Goal: Navigation & Orientation: Find specific page/section

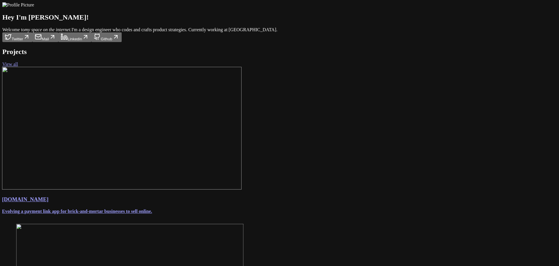
click at [18, 67] on link "View all" at bounding box center [10, 64] width 16 height 5
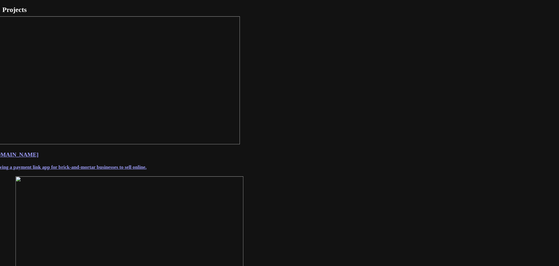
click at [203, 170] on link "Link.me Evolving a payment link app for brick-and-mortar businesses to sell onl…" at bounding box center [279, 160] width 579 height 19
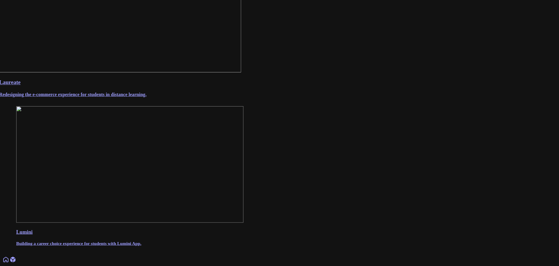
scroll to position [234, 0]
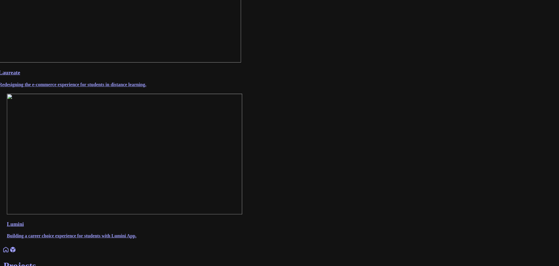
click at [239, 87] on link "Laureate Redesigning the e-commerce experience for students in distance learnin…" at bounding box center [280, 78] width 562 height 18
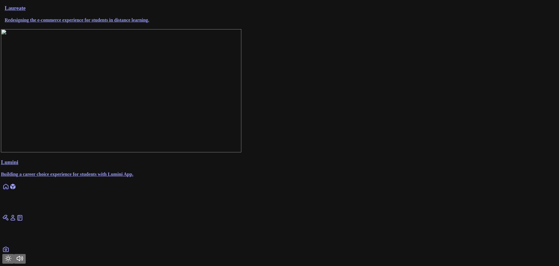
scroll to position [332, 0]
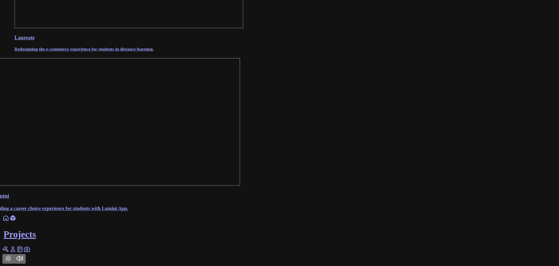
click at [240, 136] on img at bounding box center [115, 122] width 249 height 128
click at [240, 126] on img at bounding box center [115, 122] width 249 height 128
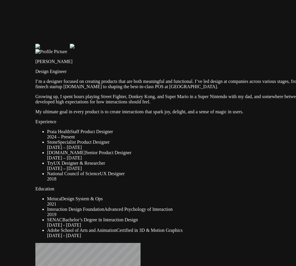
drag, startPoint x: 68, startPoint y: 35, endPoint x: 87, endPoint y: 44, distance: 20.6
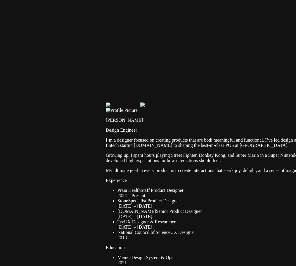
drag, startPoint x: 82, startPoint y: 44, endPoint x: 179, endPoint y: 126, distance: 126.8
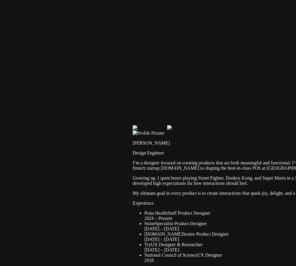
drag, startPoint x: 222, startPoint y: 87, endPoint x: 219, endPoint y: 98, distance: 11.6
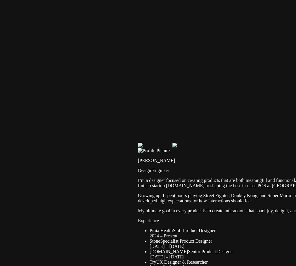
drag, startPoint x: 138, startPoint y: 90, endPoint x: 241, endPoint y: 142, distance: 115.3
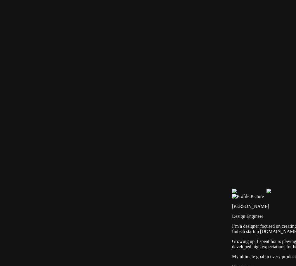
drag, startPoint x: 134, startPoint y: 61, endPoint x: 219, endPoint y: 127, distance: 107.3
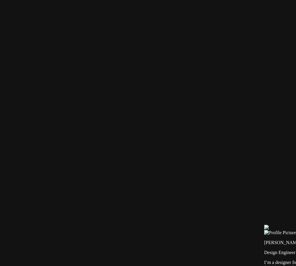
drag, startPoint x: 194, startPoint y: 102, endPoint x: 242, endPoint y: 155, distance: 71.5
drag, startPoint x: 204, startPoint y: 139, endPoint x: 260, endPoint y: 162, distance: 60.3
drag, startPoint x: 145, startPoint y: 167, endPoint x: 211, endPoint y: 76, distance: 112.2
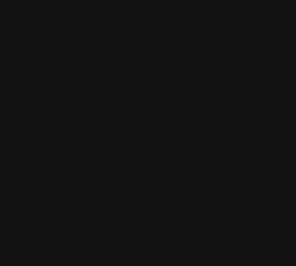
drag, startPoint x: 142, startPoint y: 186, endPoint x: 152, endPoint y: 26, distance: 160.3
drag, startPoint x: 85, startPoint y: 9, endPoint x: 81, endPoint y: -2, distance: 11.6
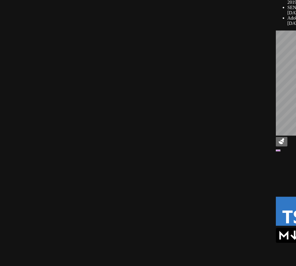
drag, startPoint x: 108, startPoint y: 84, endPoint x: 48, endPoint y: 39, distance: 74.9
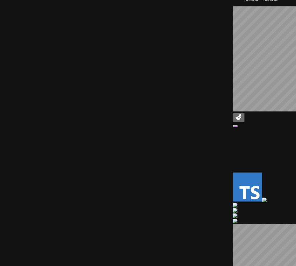
drag, startPoint x: 249, startPoint y: 108, endPoint x: 111, endPoint y: 55, distance: 148.3
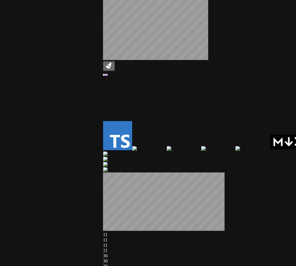
drag, startPoint x: 124, startPoint y: 93, endPoint x: 39, endPoint y: 129, distance: 91.6
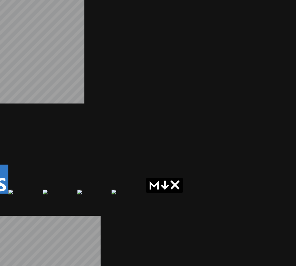
drag, startPoint x: 209, startPoint y: 170, endPoint x: 94, endPoint y: 179, distance: 115.7
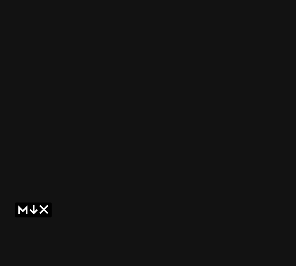
drag, startPoint x: 125, startPoint y: 158, endPoint x: 55, endPoint y: 180, distance: 73.3
drag, startPoint x: 210, startPoint y: 149, endPoint x: 160, endPoint y: 70, distance: 93.4
drag, startPoint x: 165, startPoint y: 79, endPoint x: 93, endPoint y: 140, distance: 94.1
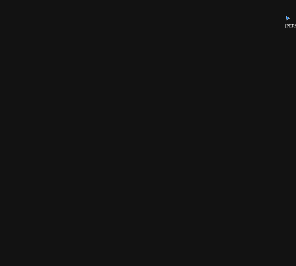
drag, startPoint x: 211, startPoint y: 66, endPoint x: 137, endPoint y: 144, distance: 107.4
drag, startPoint x: 158, startPoint y: 81, endPoint x: 241, endPoint y: 219, distance: 160.7
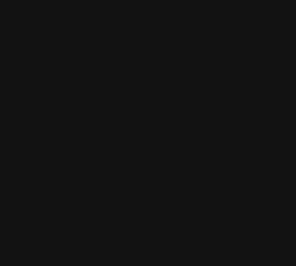
drag, startPoint x: 115, startPoint y: 90, endPoint x: 195, endPoint y: 175, distance: 116.3
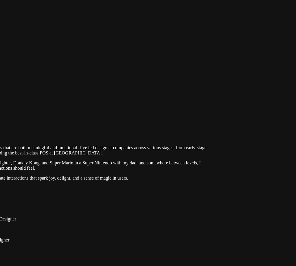
drag, startPoint x: 115, startPoint y: 25, endPoint x: 245, endPoint y: 103, distance: 151.8
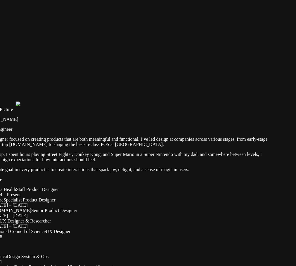
drag, startPoint x: 108, startPoint y: 117, endPoint x: 175, endPoint y: 87, distance: 73.8
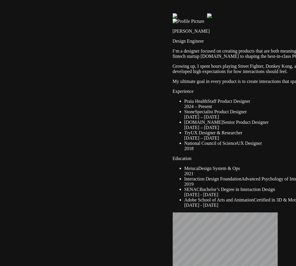
drag, startPoint x: 59, startPoint y: 162, endPoint x: 224, endPoint y: 81, distance: 183.9
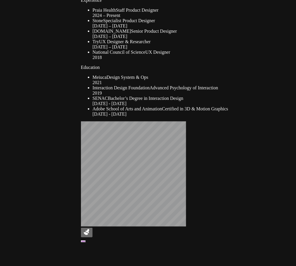
drag, startPoint x: 144, startPoint y: 134, endPoint x: 87, endPoint y: 77, distance: 80.9
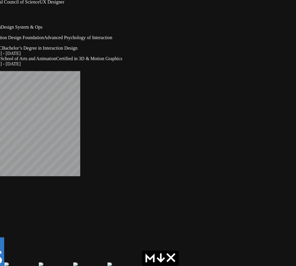
drag, startPoint x: 84, startPoint y: 177, endPoint x: 48, endPoint y: 135, distance: 54.8
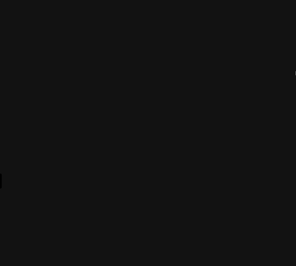
drag, startPoint x: 259, startPoint y: 145, endPoint x: 70, endPoint y: 68, distance: 203.6
drag, startPoint x: 180, startPoint y: 102, endPoint x: 47, endPoint y: 277, distance: 219.3
drag, startPoint x: 158, startPoint y: 81, endPoint x: 178, endPoint y: 209, distance: 129.8
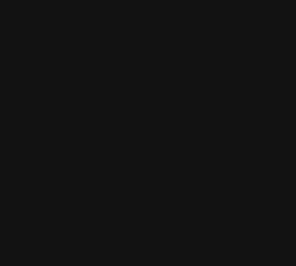
drag, startPoint x: 154, startPoint y: 63, endPoint x: 108, endPoint y: 197, distance: 141.3
drag, startPoint x: 108, startPoint y: 200, endPoint x: 165, endPoint y: 224, distance: 61.8
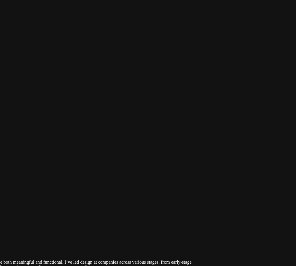
drag, startPoint x: 149, startPoint y: 112, endPoint x: 200, endPoint y: 114, distance: 51.1
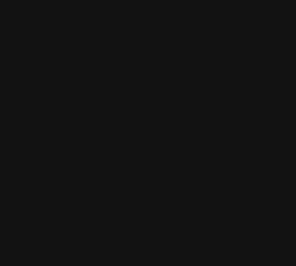
drag, startPoint x: 136, startPoint y: 105, endPoint x: 264, endPoint y: 159, distance: 138.8
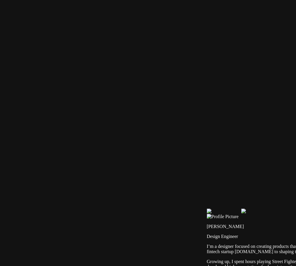
drag, startPoint x: 118, startPoint y: 179, endPoint x: 336, endPoint y: 107, distance: 229.4
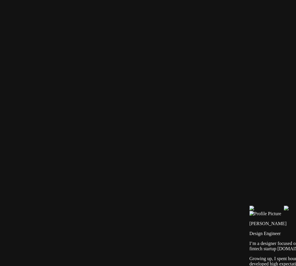
drag, startPoint x: 222, startPoint y: 194, endPoint x: 106, endPoint y: 2, distance: 223.9
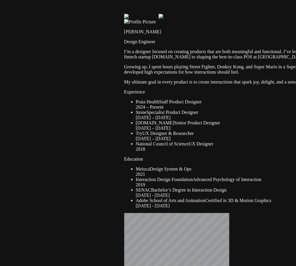
drag, startPoint x: 61, startPoint y: 72, endPoint x: 39, endPoint y: 65, distance: 22.7
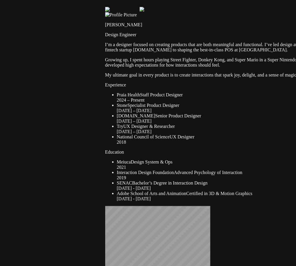
drag, startPoint x: 136, startPoint y: 96, endPoint x: 106, endPoint y: 110, distance: 33.3
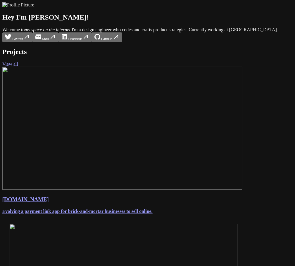
click at [58, 42] on button "Mail" at bounding box center [45, 37] width 26 height 10
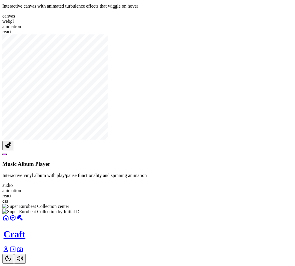
scroll to position [838, 0]
click at [9, 252] on icon at bounding box center [5, 249] width 7 height 7
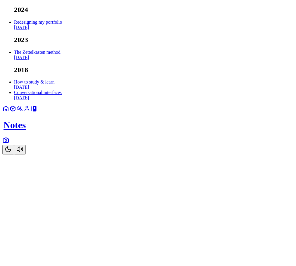
click at [7, 141] on icon at bounding box center [6, 141] width 2 height 2
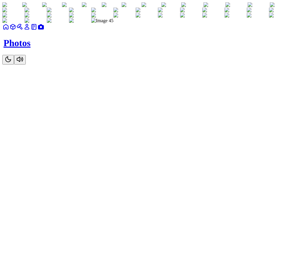
click at [22, 8] on img at bounding box center [12, 4] width 20 height 5
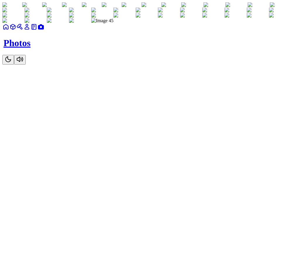
scroll to position [4368, 0]
click at [9, 30] on icon at bounding box center [5, 26] width 7 height 7
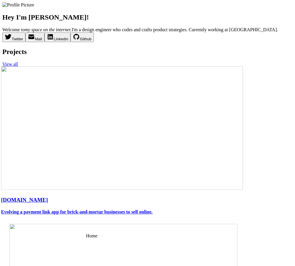
click at [148, 67] on div "Projects View all" at bounding box center [147, 57] width 290 height 19
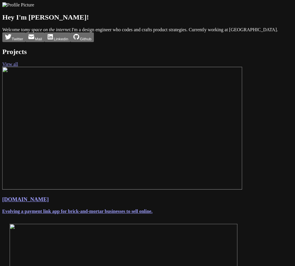
click at [93, 42] on button "Github" at bounding box center [81, 37] width 23 height 10
click at [229, 42] on div "Twitter Mail Linkedin GitHub" at bounding box center [147, 37] width 290 height 10
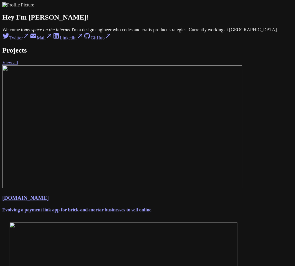
click at [30, 40] on link "Twitter" at bounding box center [15, 37] width 27 height 5
click at [23, 40] on link "Twitter" at bounding box center [12, 37] width 20 height 5
click at [39, 40] on link "Mail" at bounding box center [31, 37] width 16 height 5
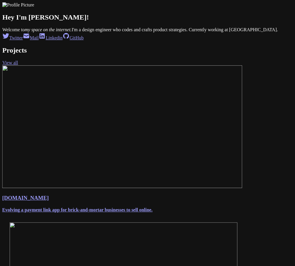
click at [39, 40] on link "Mail" at bounding box center [31, 37] width 16 height 5
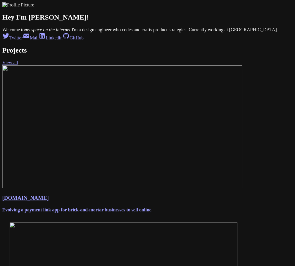
click at [39, 40] on link "Mail" at bounding box center [31, 37] width 16 height 5
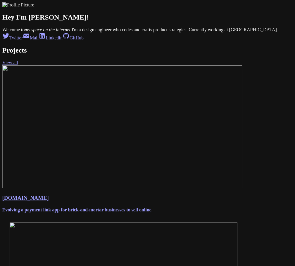
click at [39, 40] on link "Mail" at bounding box center [31, 37] width 16 height 5
click at [29, 38] on icon at bounding box center [26, 36] width 6 height 3
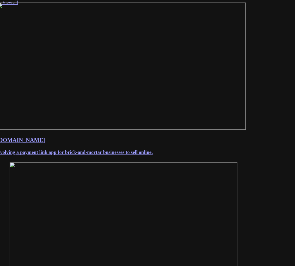
scroll to position [58, 0]
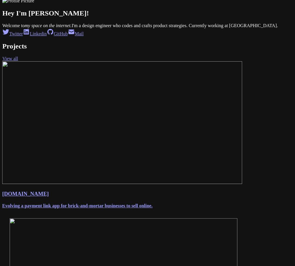
scroll to position [0, 0]
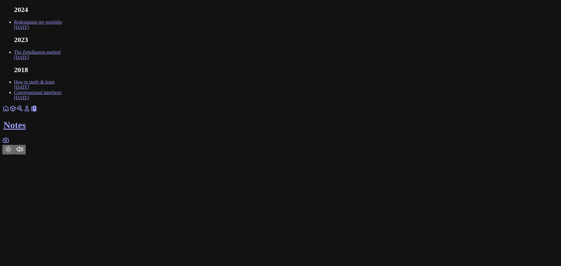
drag, startPoint x: 125, startPoint y: 26, endPoint x: 119, endPoint y: 25, distance: 6.3
click at [119, 25] on body "2024 Redesigning my portfolio [DATE] 2023 The Zettelkasten method [DATE] 2018 H…" at bounding box center [280, 80] width 556 height 149
click at [30, 112] on icon at bounding box center [26, 108] width 7 height 7
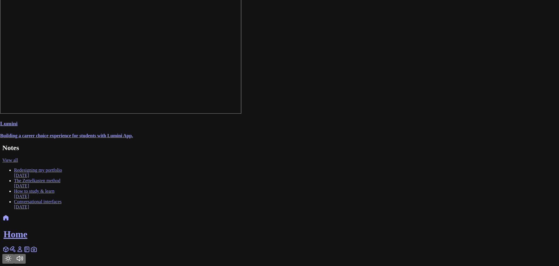
scroll to position [517, 0]
click at [9, 249] on icon at bounding box center [5, 249] width 7 height 7
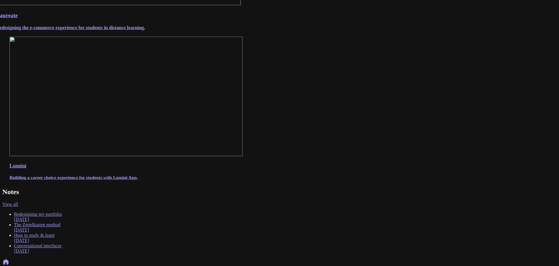
scroll to position [312, 0]
